Goal: Task Accomplishment & Management: Complete application form

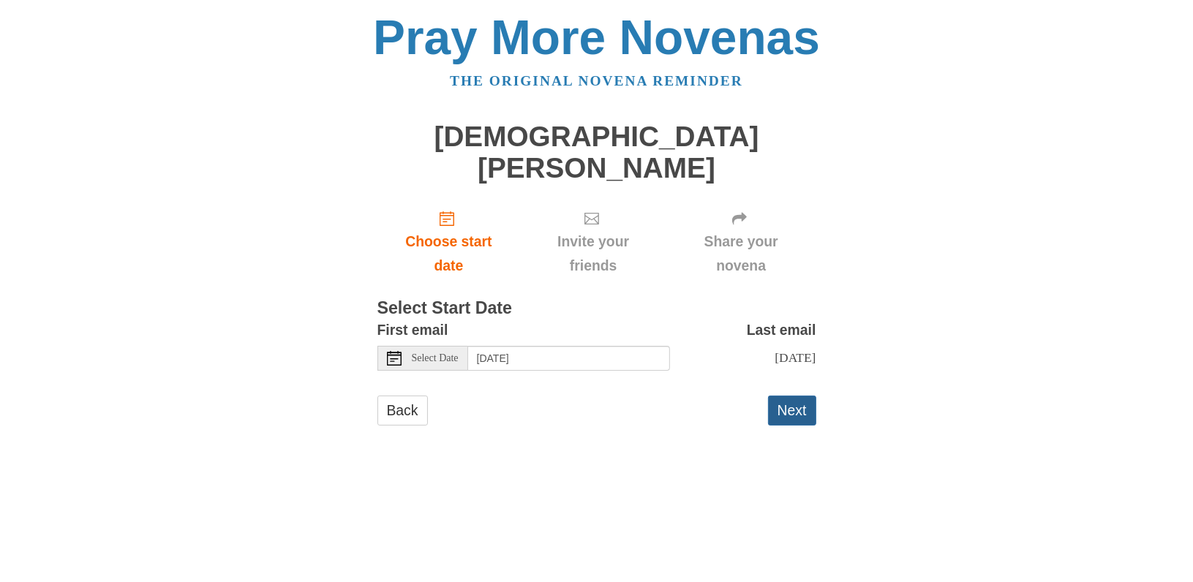
click at [787, 396] on button "Next" at bounding box center [792, 411] width 48 height 30
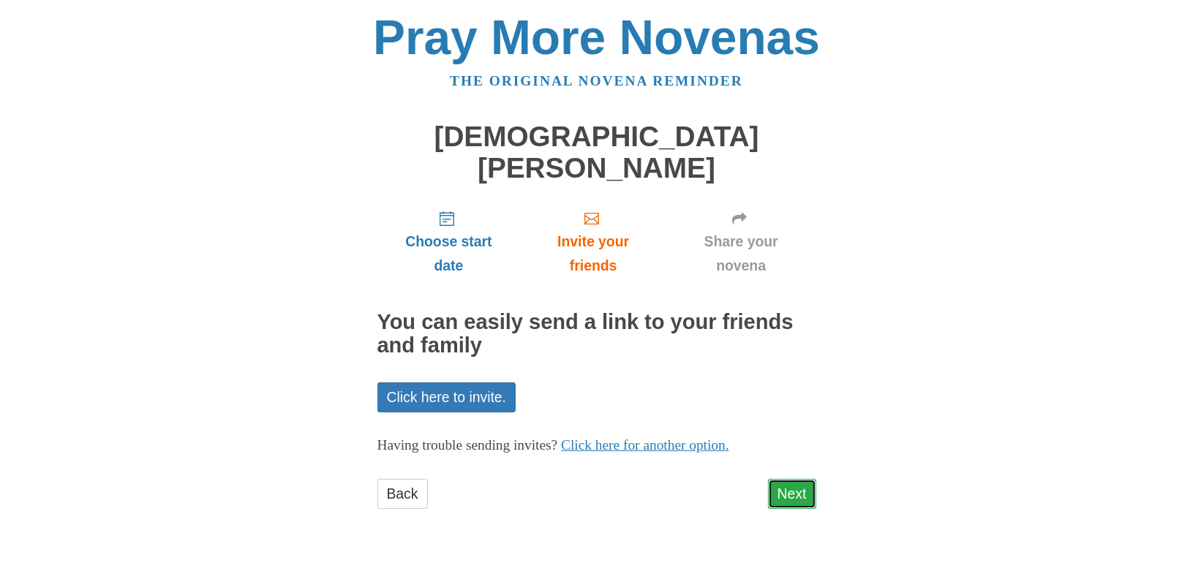
click at [792, 479] on link "Next" at bounding box center [792, 494] width 48 height 30
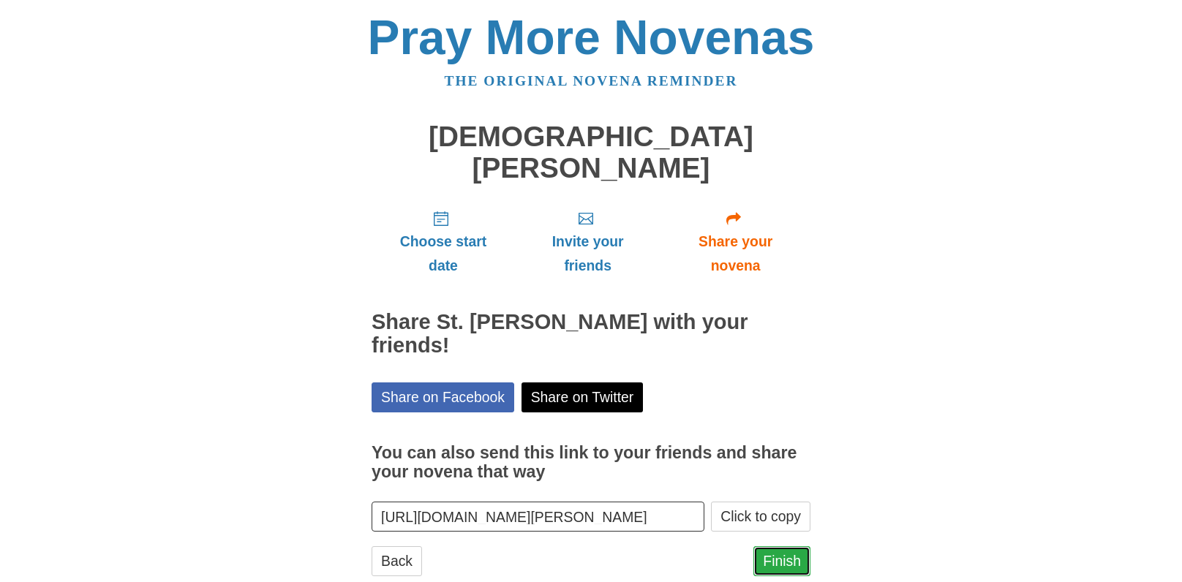
click at [778, 546] on link "Finish" at bounding box center [781, 561] width 57 height 30
